Goal: Information Seeking & Learning: Understand process/instructions

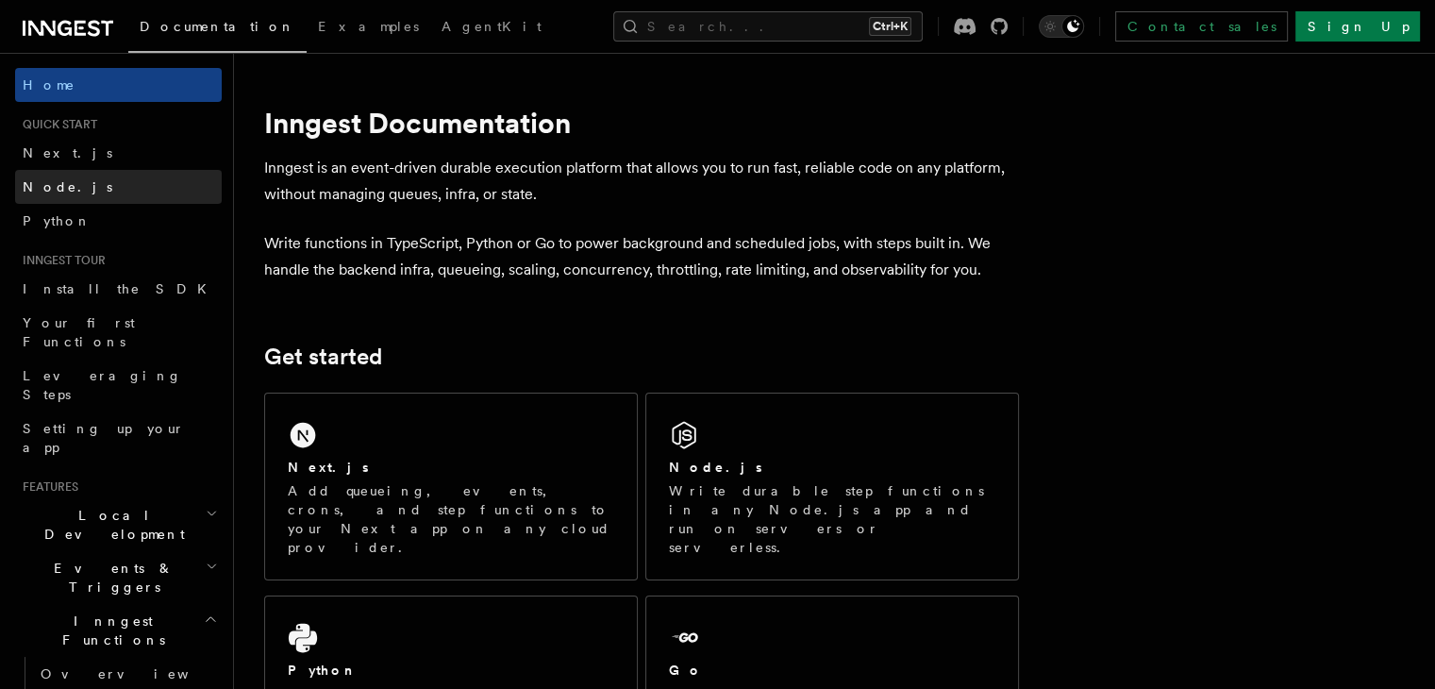
click at [71, 172] on link "Node.js" at bounding box center [118, 187] width 207 height 34
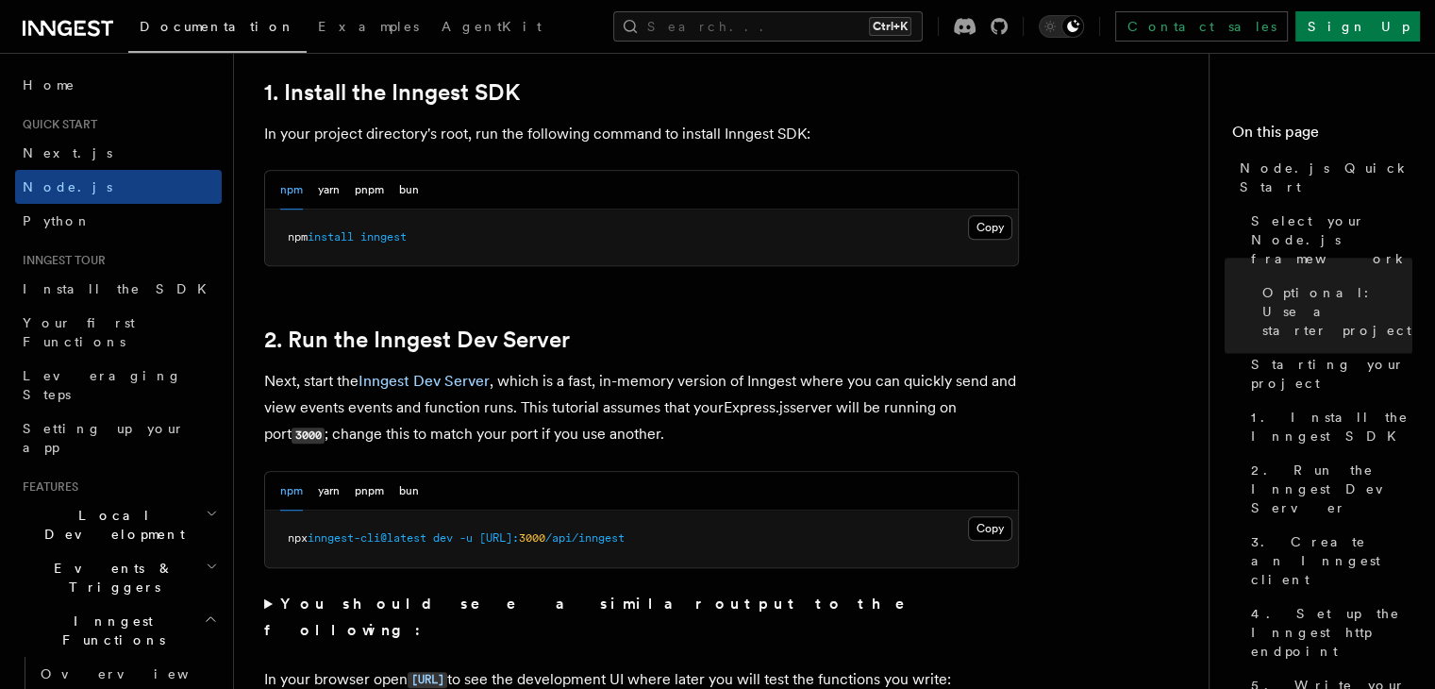
scroll to position [1245, 0]
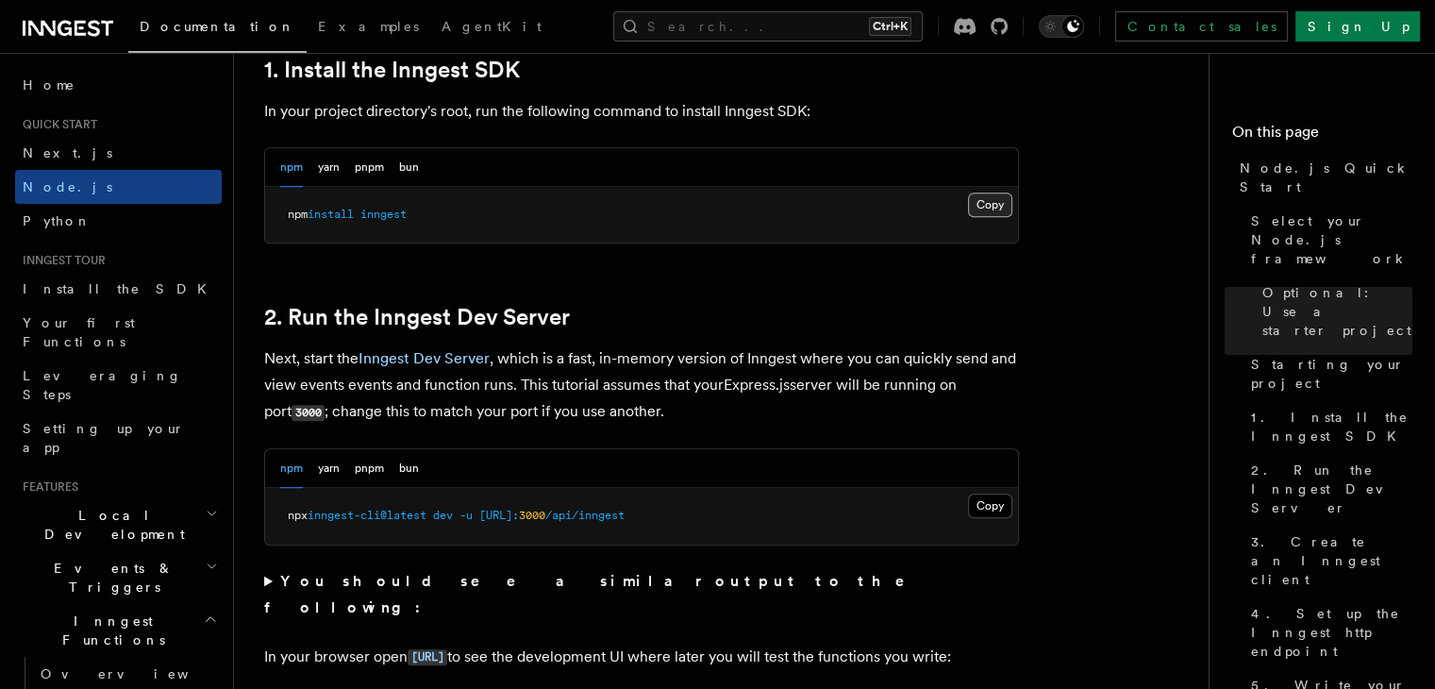
click at [980, 197] on button "Copy Copied" at bounding box center [990, 204] width 44 height 25
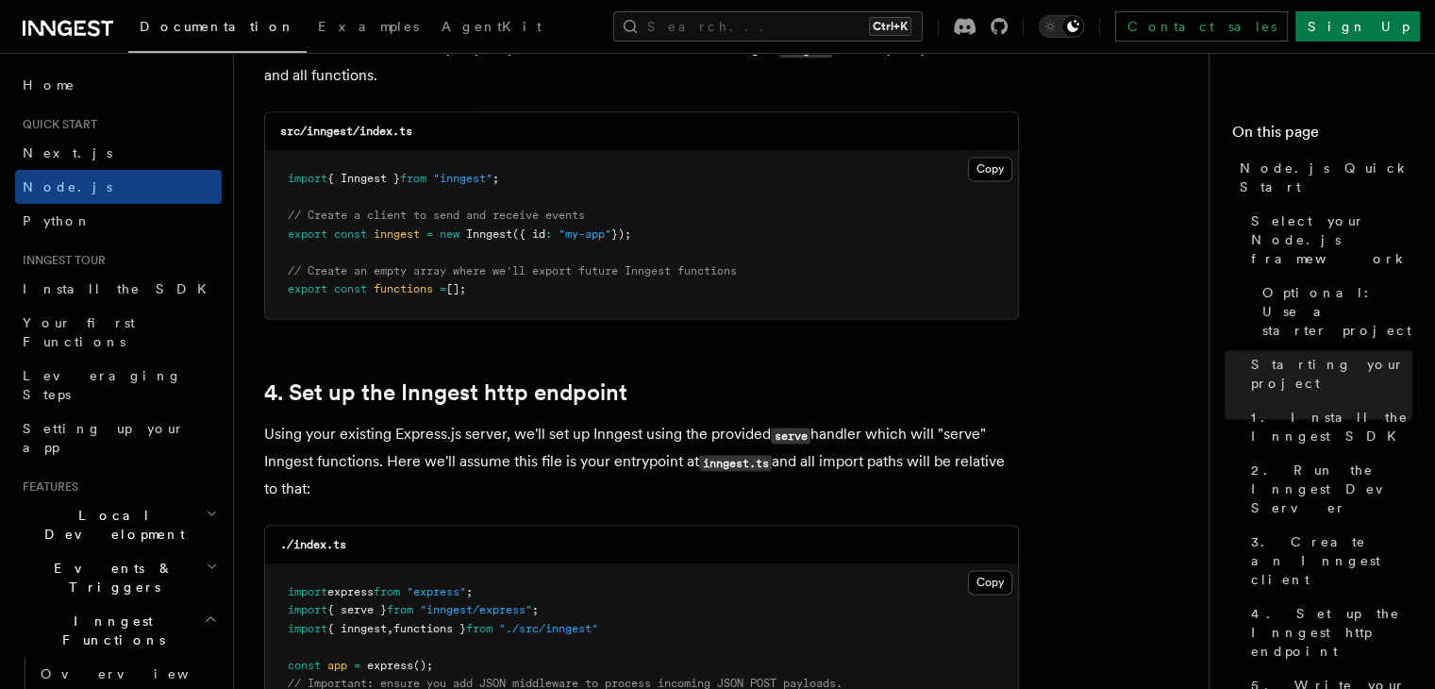
scroll to position [2607, 0]
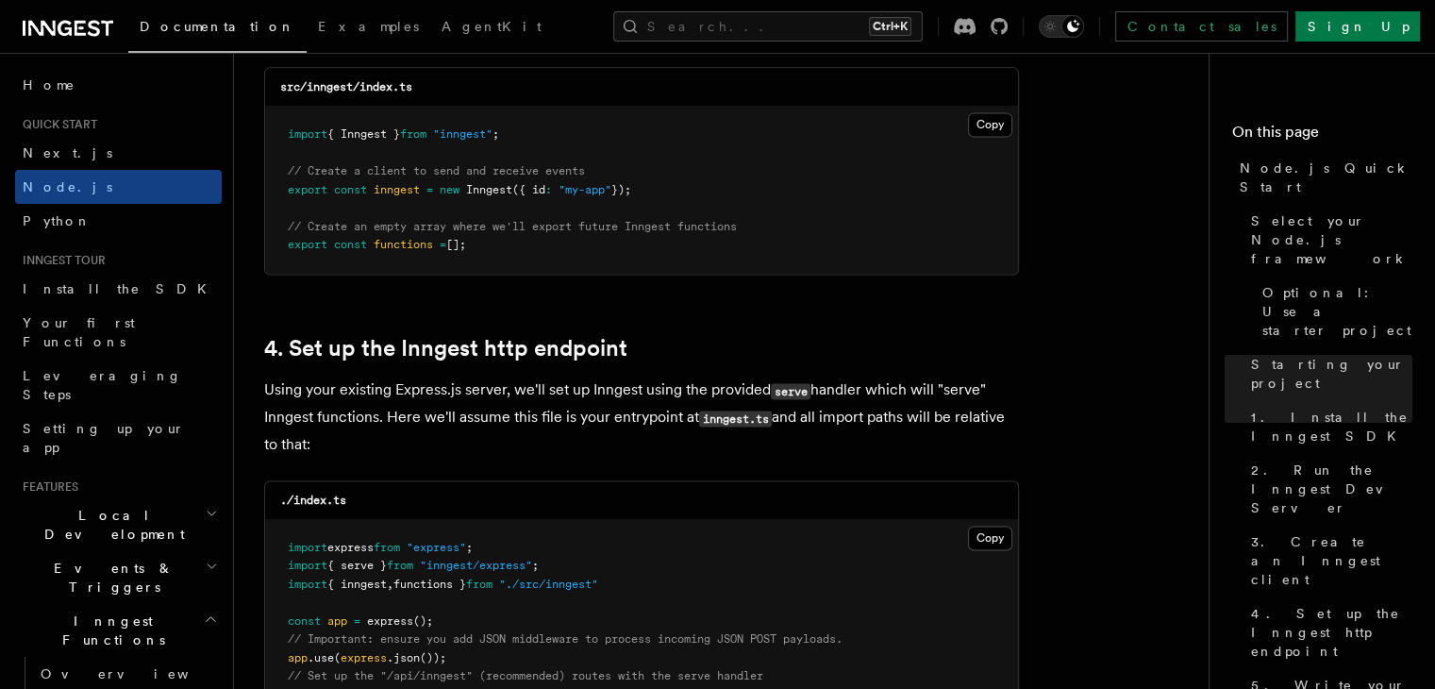
drag, startPoint x: 281, startPoint y: 191, endPoint x: 486, endPoint y: 250, distance: 213.1
click at [486, 250] on pre "import { Inngest } from "inngest" ; // Create a client to send and receive even…" at bounding box center [641, 190] width 753 height 167
copy code "export const inngest = new Inngest ({ id : "my-app" }); // Create an empty arra…"
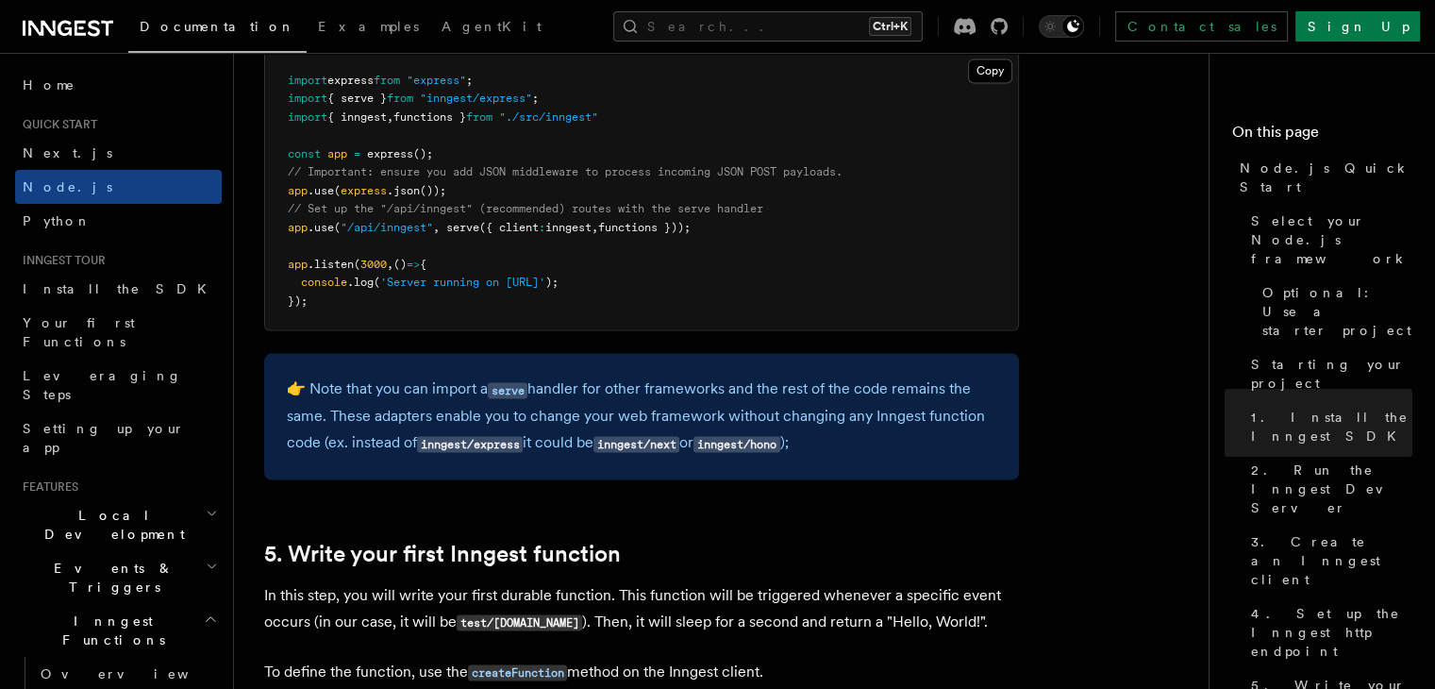
scroll to position [2956, 0]
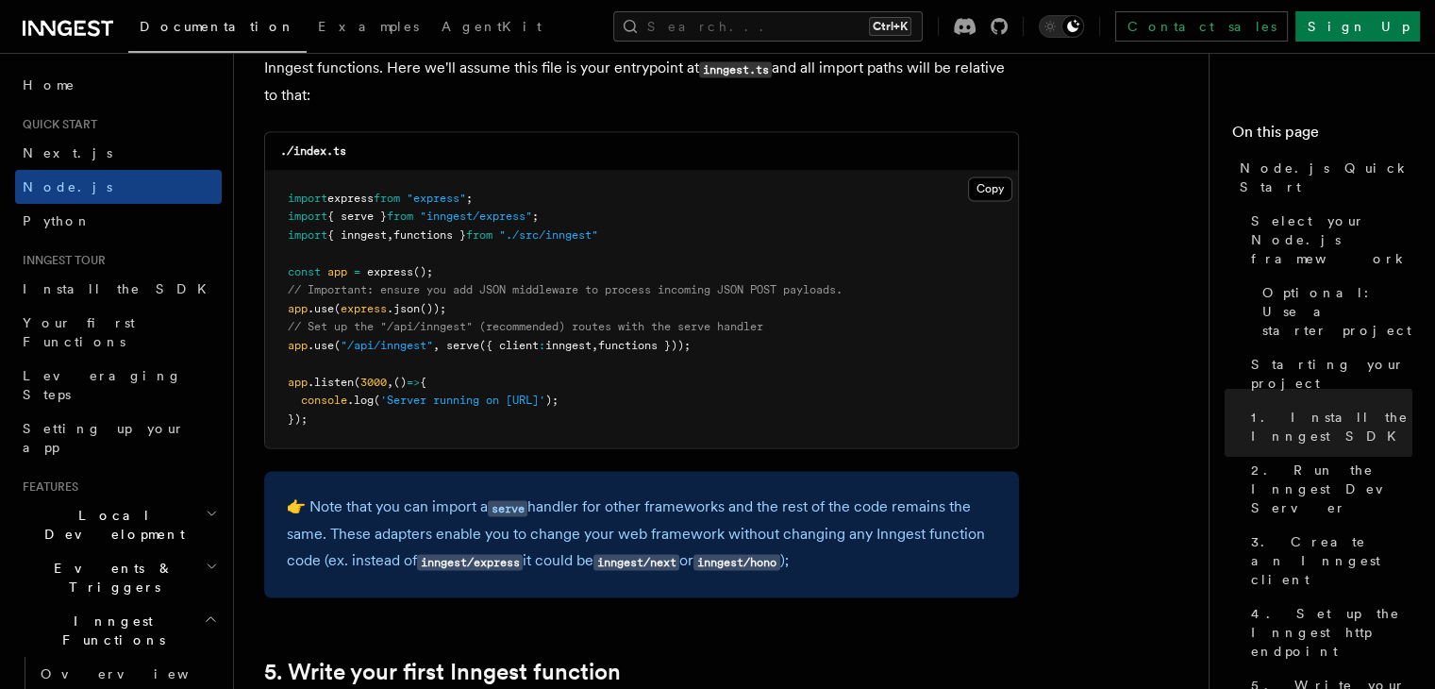
drag, startPoint x: 720, startPoint y: 346, endPoint x: 278, endPoint y: 343, distance: 441.4
click at [278, 343] on pre "import express from "express" ; import { serve } from "inngest/express" ; impor…" at bounding box center [641, 309] width 753 height 277
click at [676, 230] on pre "import express from "express" ; import { serve } from "inngest/express" ; impor…" at bounding box center [641, 309] width 753 height 277
drag, startPoint x: 653, startPoint y: 235, endPoint x: 279, endPoint y: 227, distance: 373.6
click at [279, 227] on pre "import express from "express" ; import { serve } from "inngest/express" ; impor…" at bounding box center [641, 309] width 753 height 277
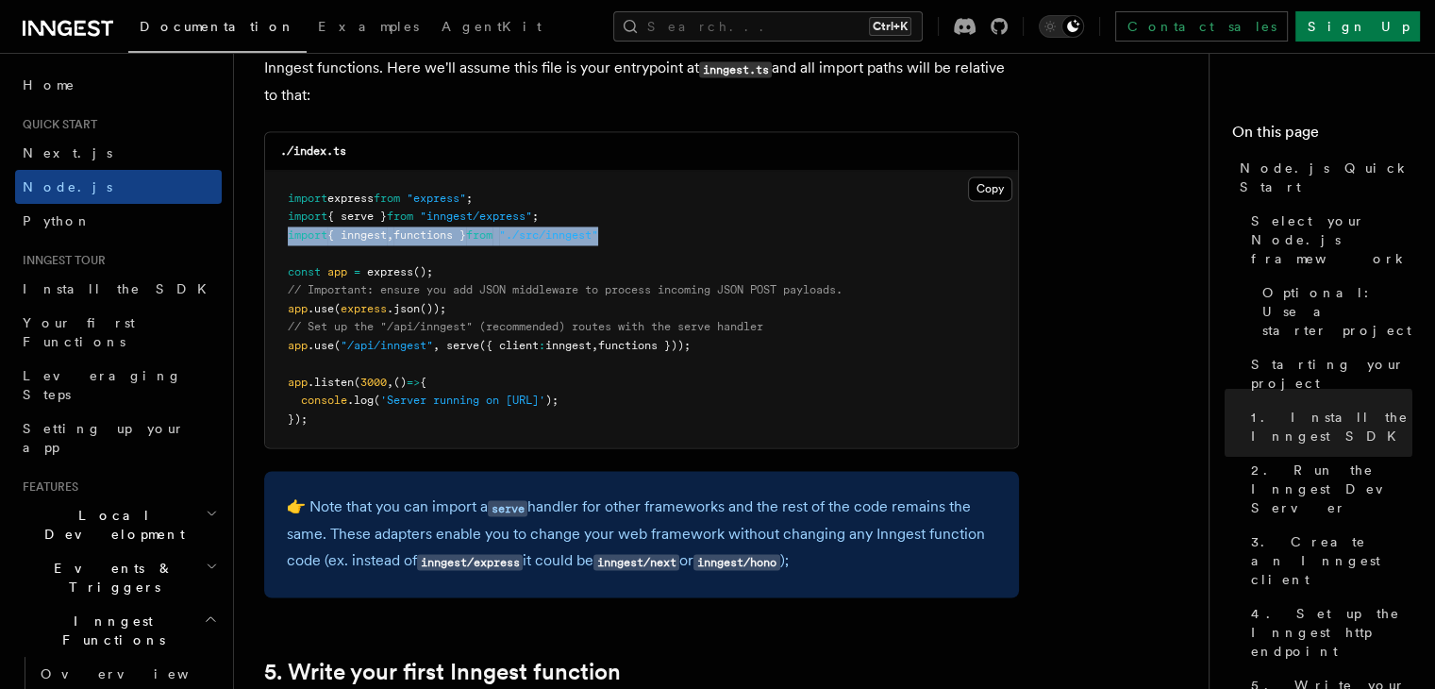
copy span "import { inngest , functions } from "./src/inngest""
drag, startPoint x: 724, startPoint y: 344, endPoint x: 270, endPoint y: 356, distance: 454.8
click at [270, 356] on pre "import express from "express" ; import { serve } from "inngest/express" ; impor…" at bounding box center [641, 309] width 753 height 277
copy span "app .use ( "/api/inngest" , serve ({ client : inngest , functions }));"
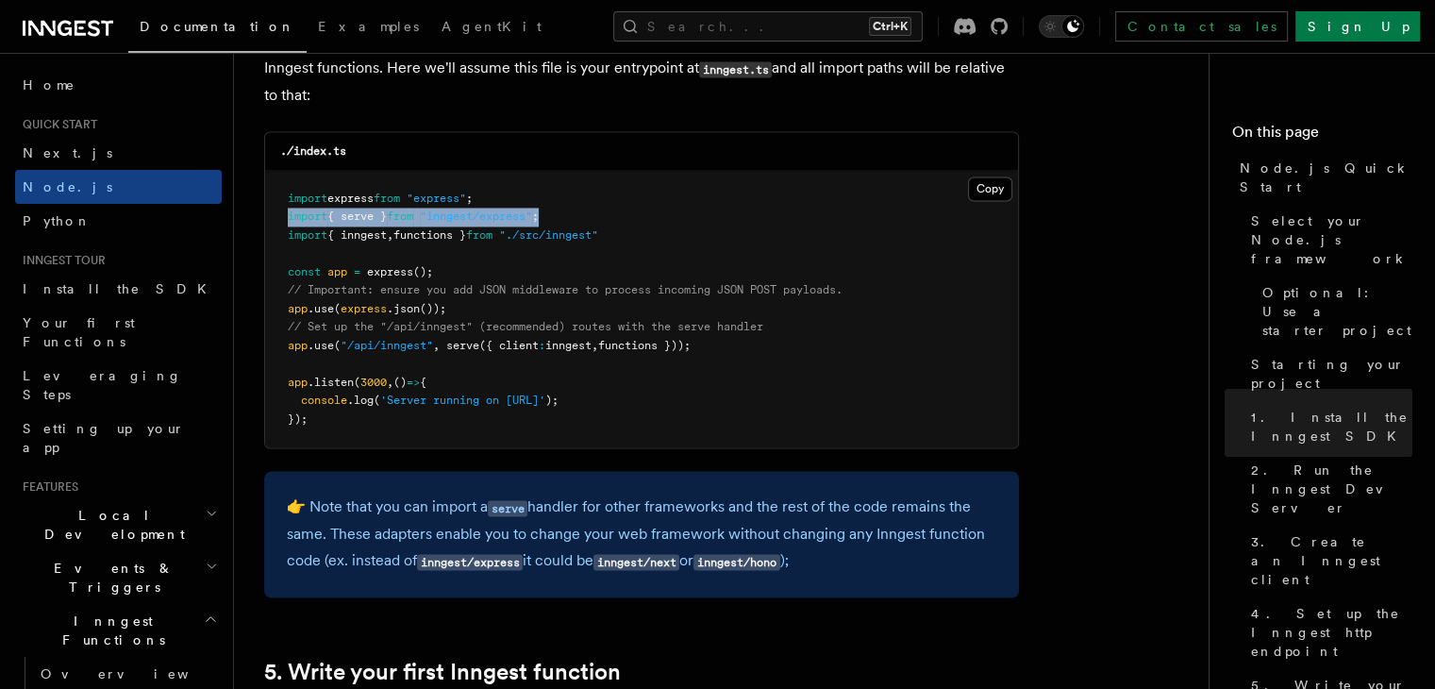
drag, startPoint x: 280, startPoint y: 212, endPoint x: 573, endPoint y: 214, distance: 292.4
click at [573, 214] on pre "import express from "express" ; import { serve } from "inngest/express" ; impor…" at bounding box center [641, 309] width 753 height 277
copy span "import { serve } from "inngest/express" ;"
